Goal: Task Accomplishment & Management: Use online tool/utility

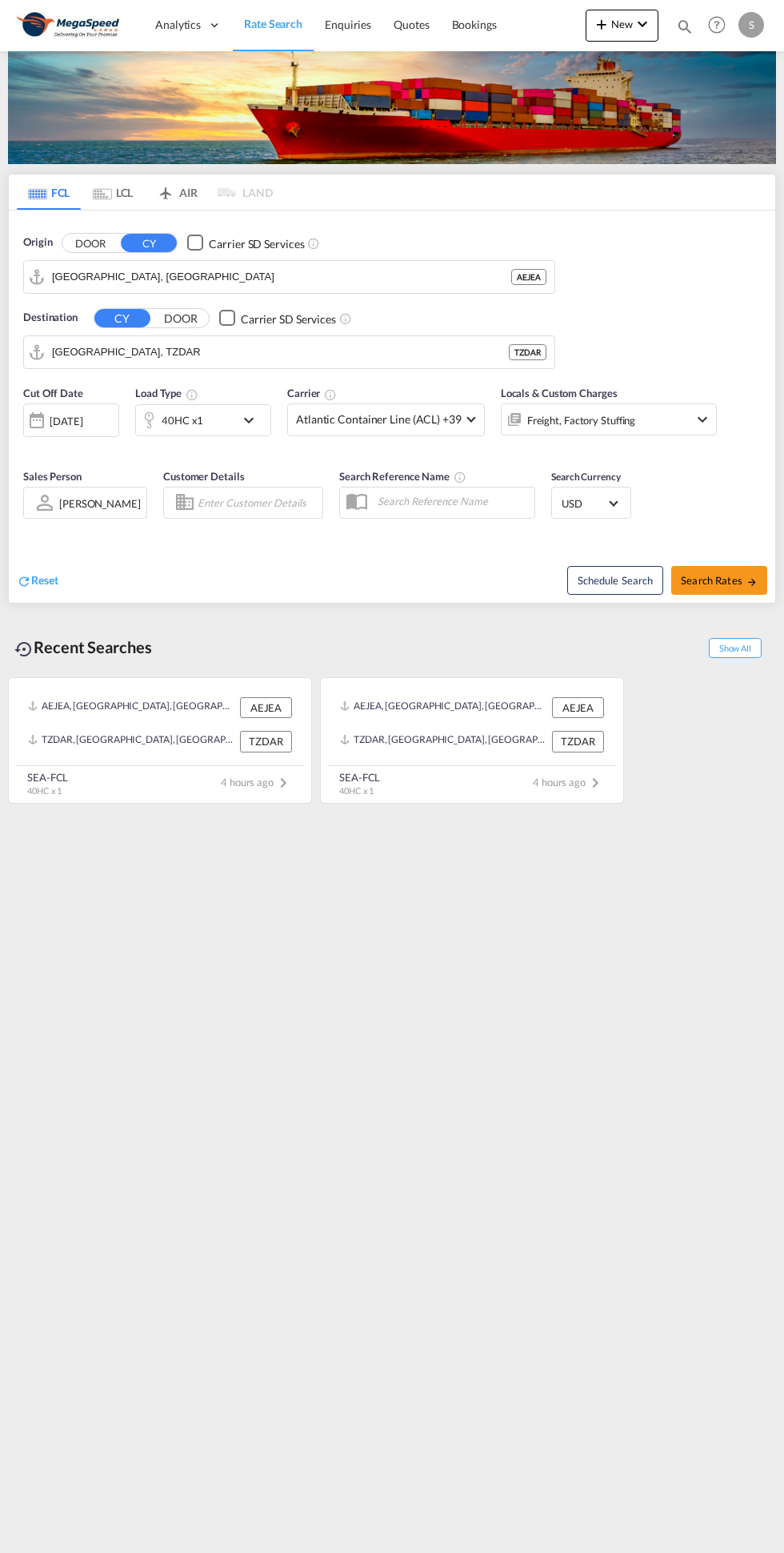
click at [751, 579] on md-icon "icon-arrow-right" at bounding box center [752, 582] width 11 height 11
type input "AEJEA to TZDAR / [DATE]"
